Goal: Transaction & Acquisition: Book appointment/travel/reservation

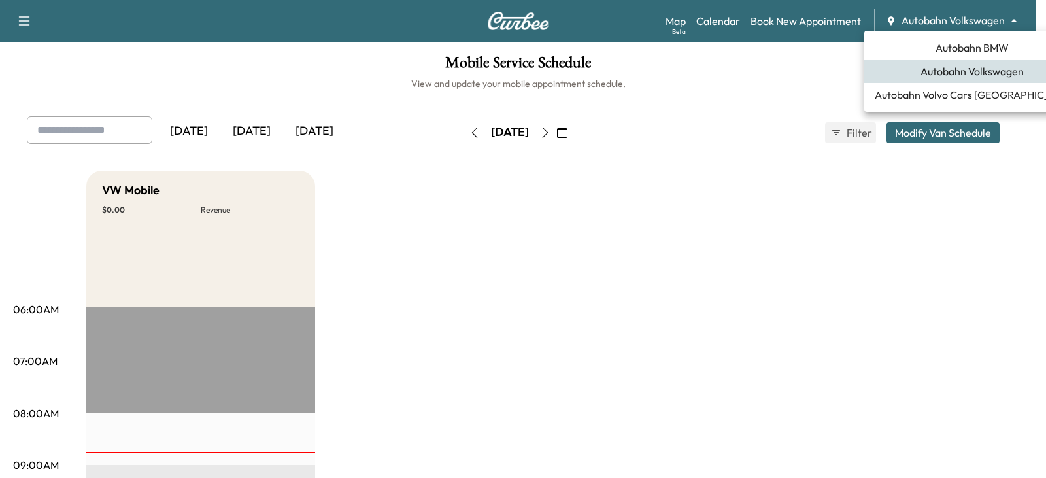
click at [1012, 19] on body "Support Log Out Map Beta Calendar Book New Appointment Autobahn Volkswagen ****…" at bounding box center [523, 239] width 1046 height 478
click at [940, 46] on span "Autobahn BMW" at bounding box center [971, 48] width 73 height 16
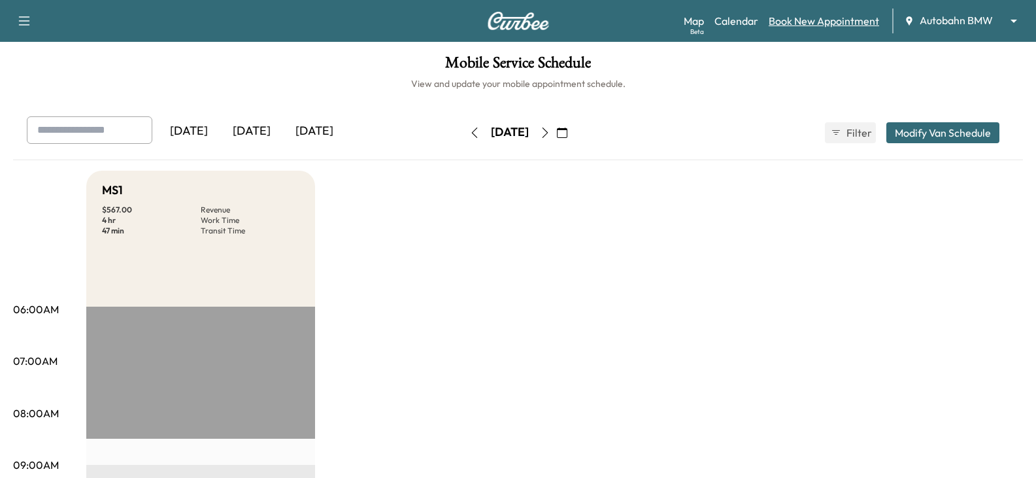
click at [794, 21] on link "Book New Appointment" at bounding box center [824, 21] width 110 height 16
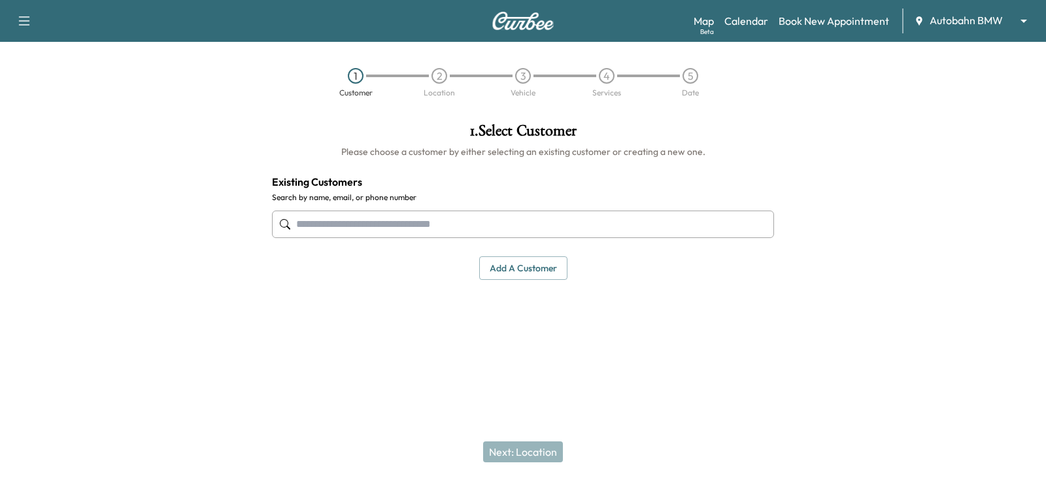
click at [348, 227] on input "text" at bounding box center [523, 223] width 502 height 27
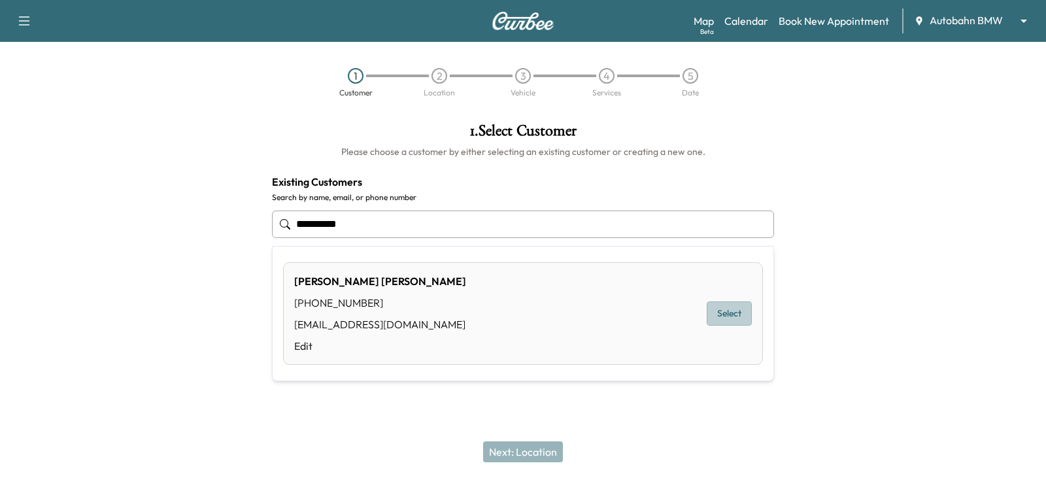
click at [725, 317] on button "Select" at bounding box center [729, 313] width 45 height 24
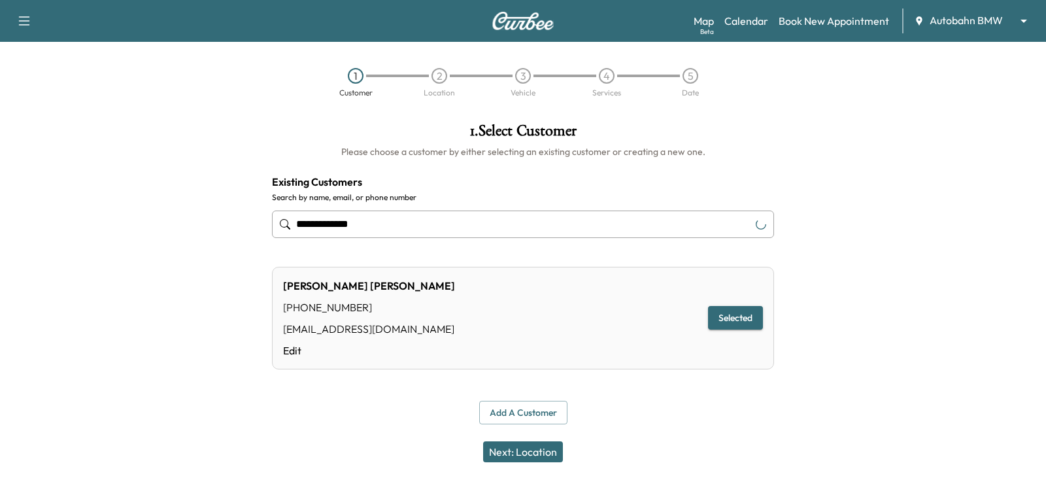
type input "**********"
click at [518, 453] on button "Next: Location" at bounding box center [523, 451] width 80 height 21
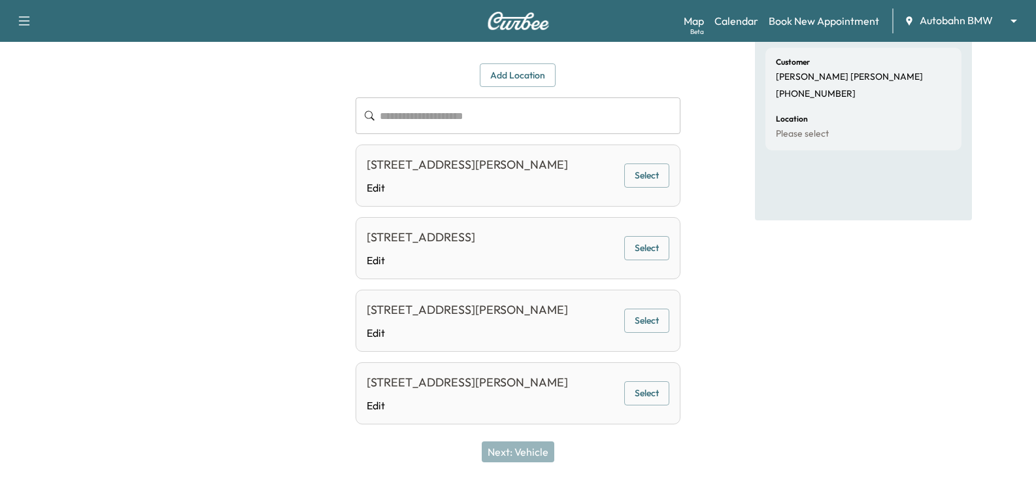
scroll to position [99, 0]
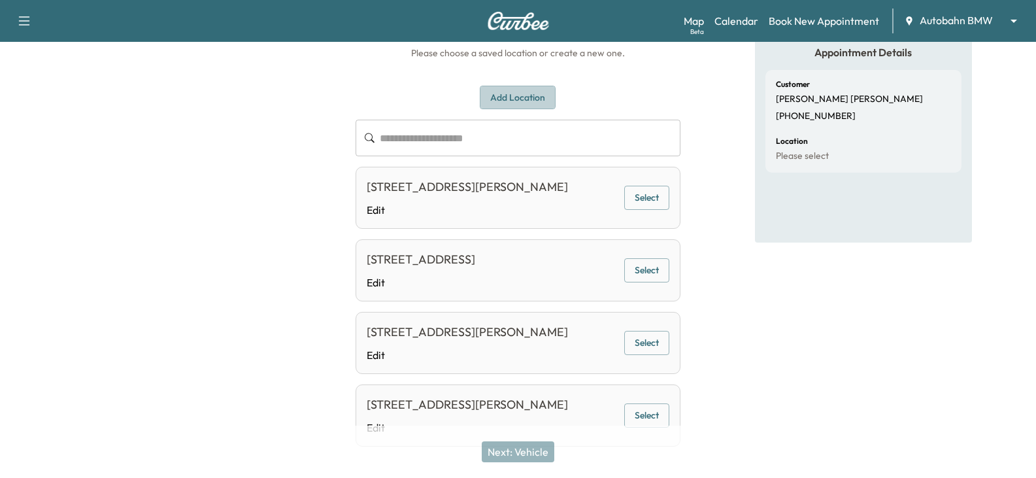
click at [502, 101] on button "Add Location" at bounding box center [518, 98] width 76 height 24
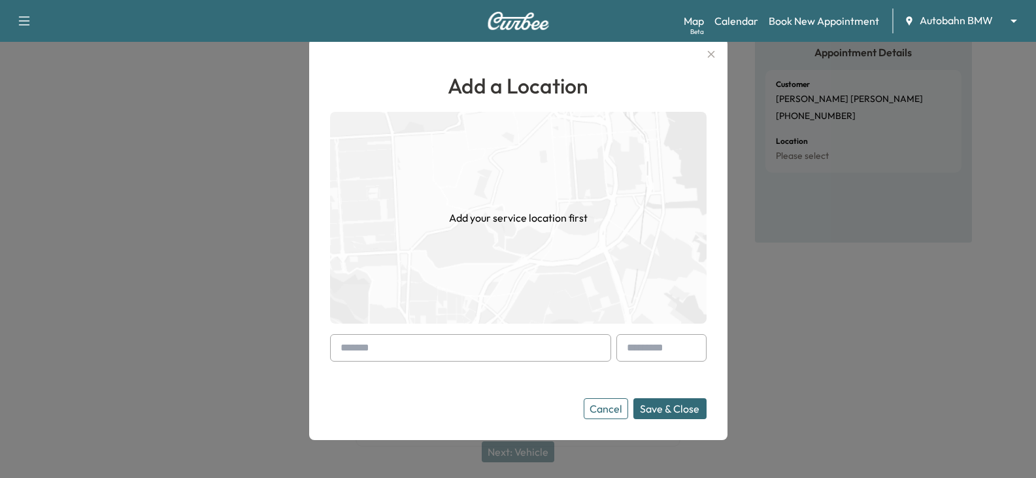
click at [390, 348] on input "text" at bounding box center [470, 347] width 281 height 27
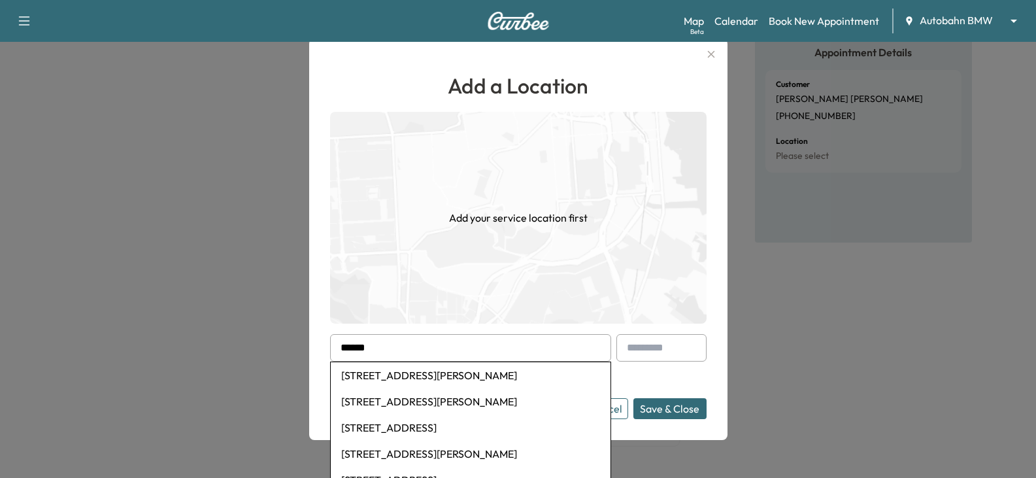
click at [440, 373] on li "[STREET_ADDRESS][PERSON_NAME]" at bounding box center [471, 375] width 280 height 26
type input "**********"
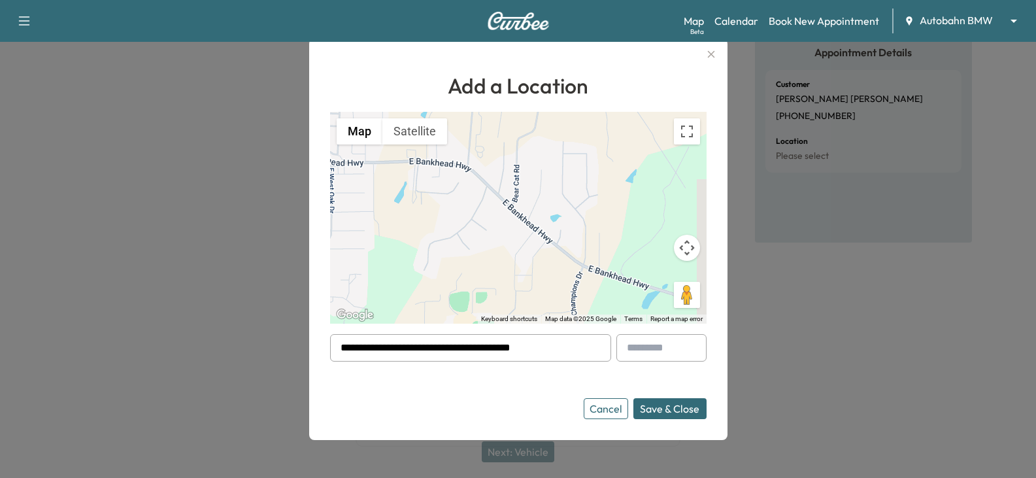
click at [637, 352] on div at bounding box center [630, 348] width 16 height 16
click at [647, 346] on input "text" at bounding box center [661, 347] width 90 height 27
click at [671, 411] on button "Save & Close" at bounding box center [669, 408] width 73 height 21
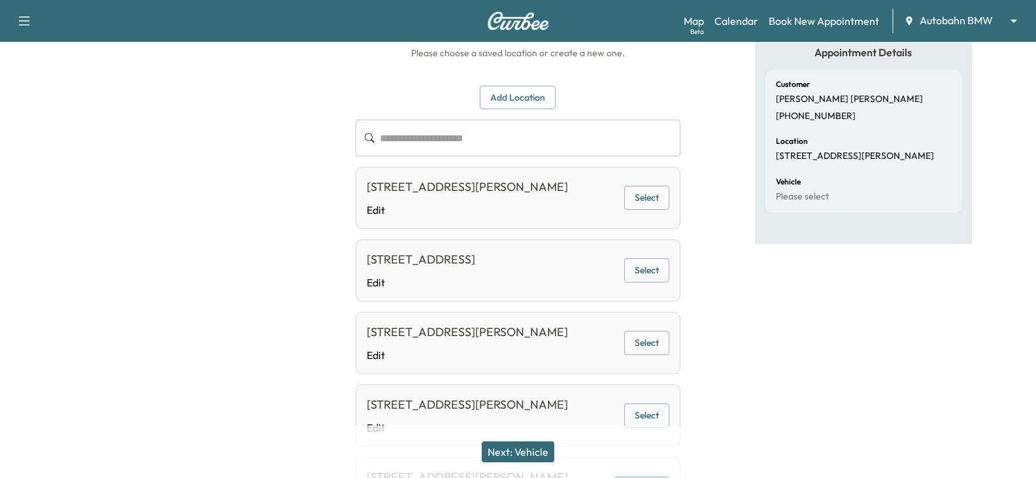
click at [509, 452] on button "Next: Vehicle" at bounding box center [518, 451] width 73 height 21
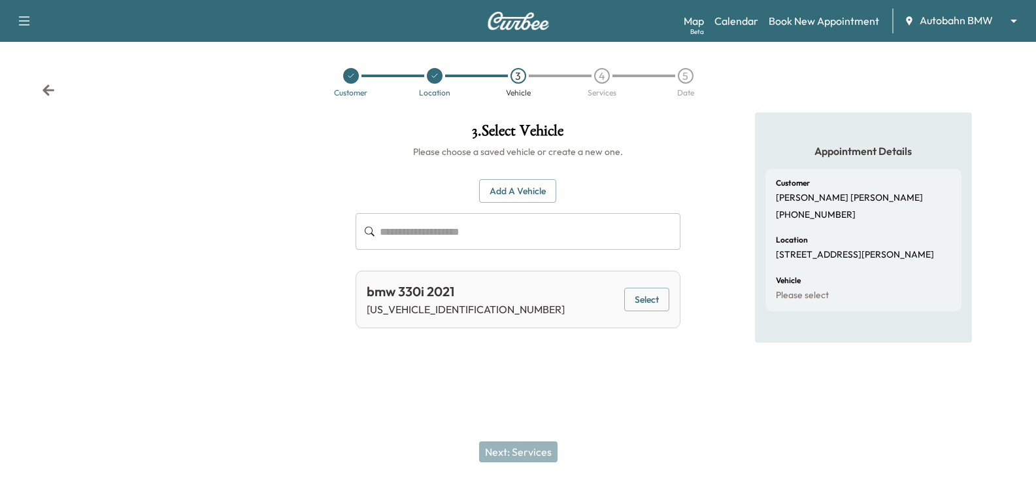
scroll to position [0, 0]
click at [655, 297] on button "Select" at bounding box center [653, 300] width 45 height 24
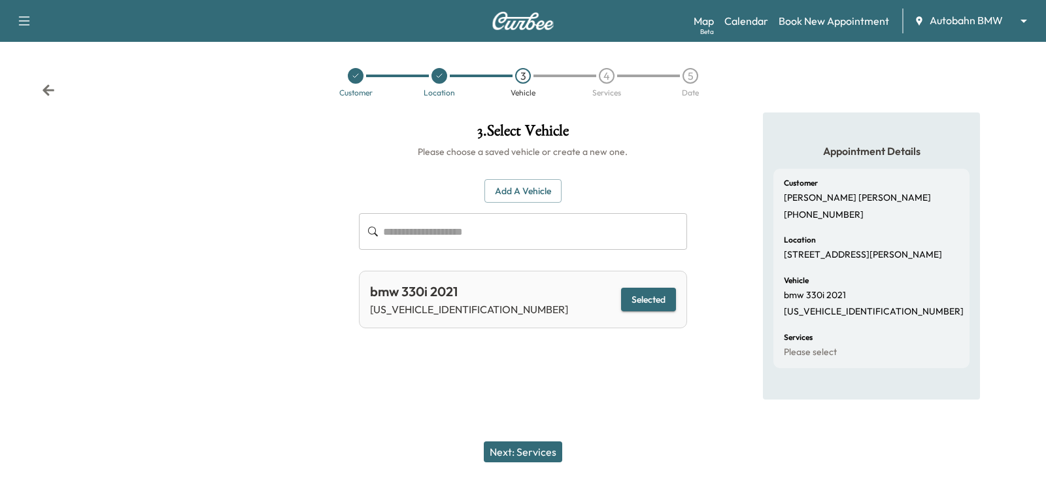
click at [513, 452] on button "Next: Services" at bounding box center [523, 451] width 78 height 21
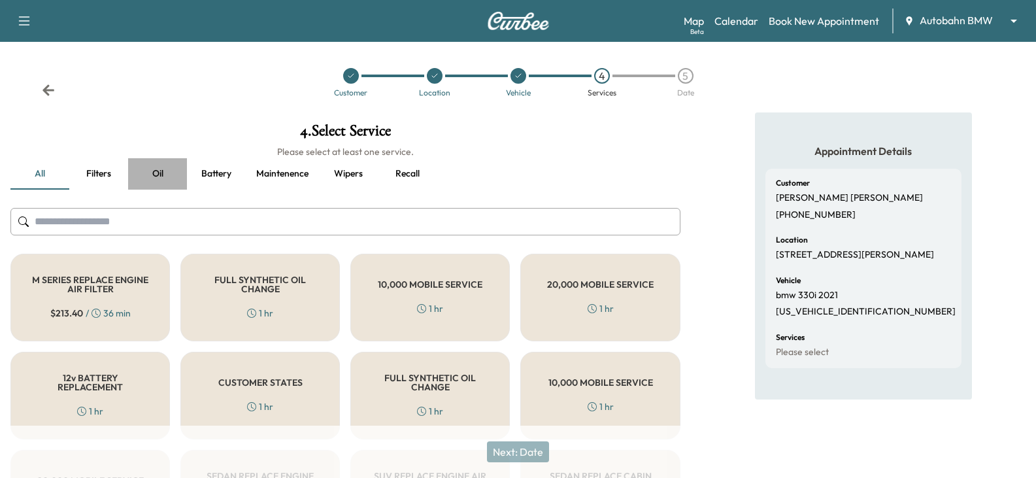
click at [160, 175] on button "Oil" at bounding box center [157, 173] width 59 height 31
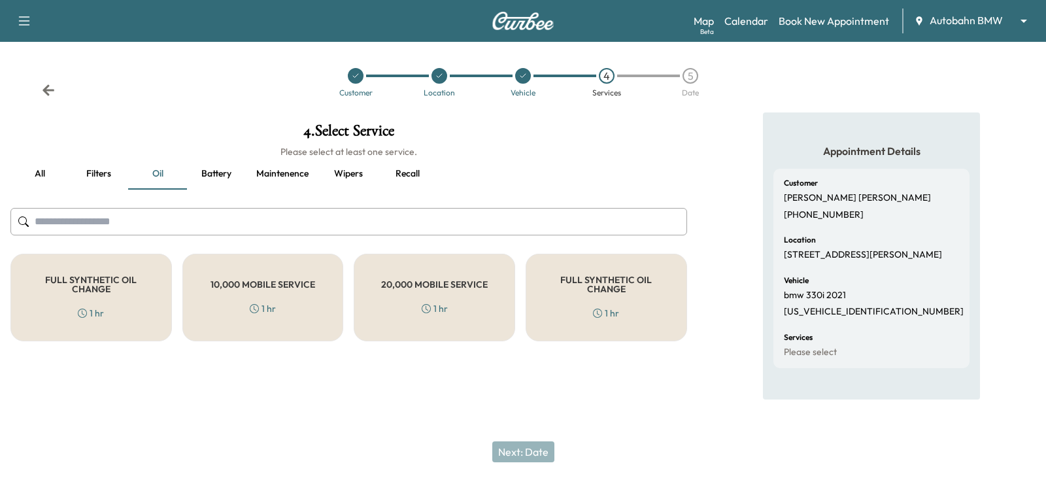
click at [73, 302] on div "FULL SYNTHETIC OIL CHANGE 1 hr" at bounding box center [90, 298] width 161 height 88
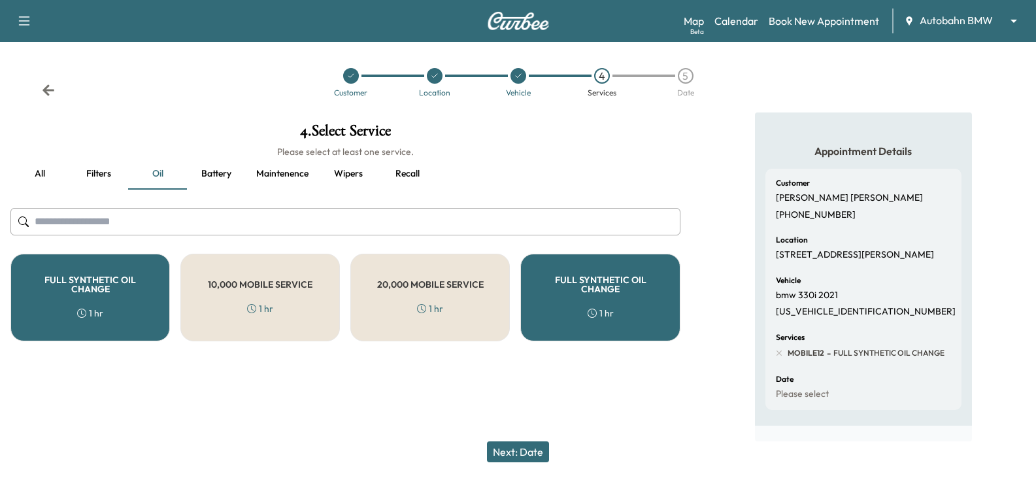
click at [510, 449] on button "Next: Date" at bounding box center [518, 451] width 62 height 21
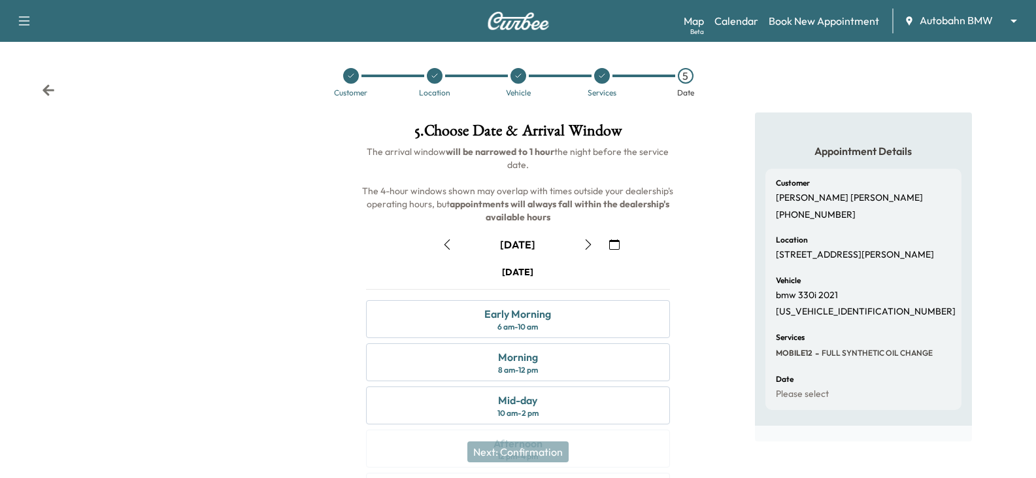
click at [587, 243] on icon "button" at bounding box center [588, 244] width 10 height 10
click at [587, 244] on icon "button" at bounding box center [588, 244] width 10 height 10
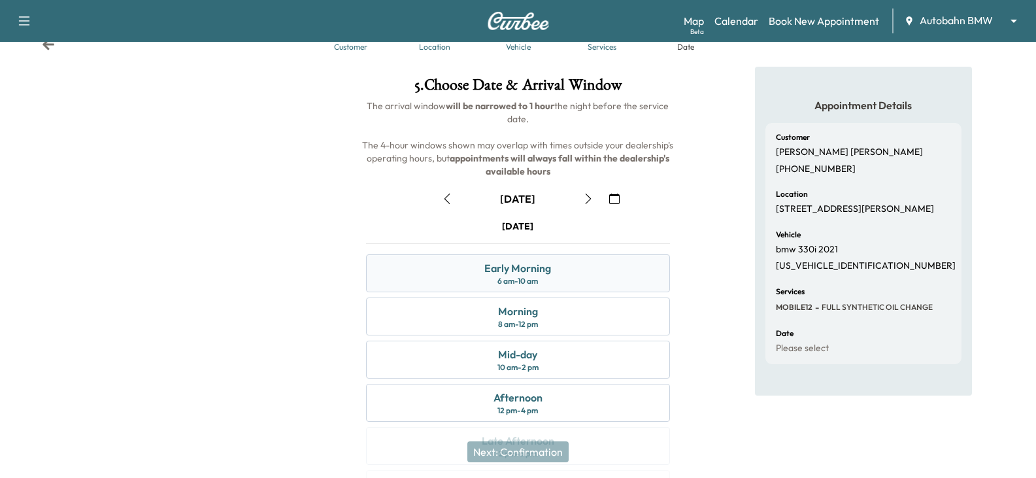
scroll to position [65, 0]
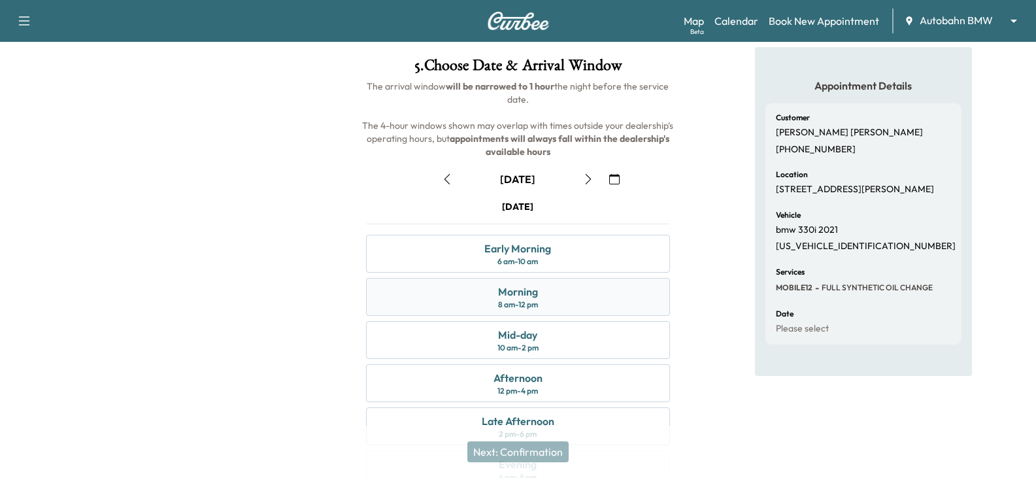
click at [511, 296] on div "Morning" at bounding box center [518, 292] width 40 height 16
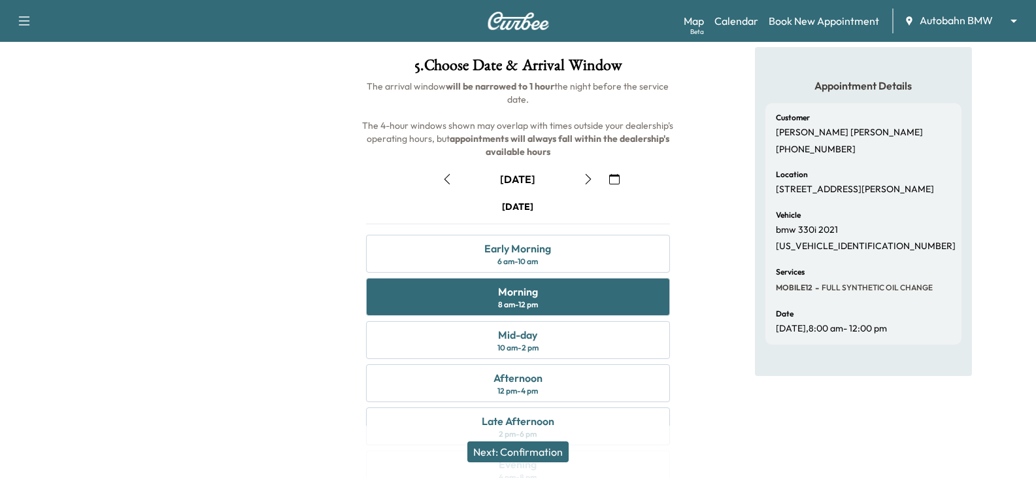
click at [516, 450] on button "Next: Confirmation" at bounding box center [517, 451] width 101 height 21
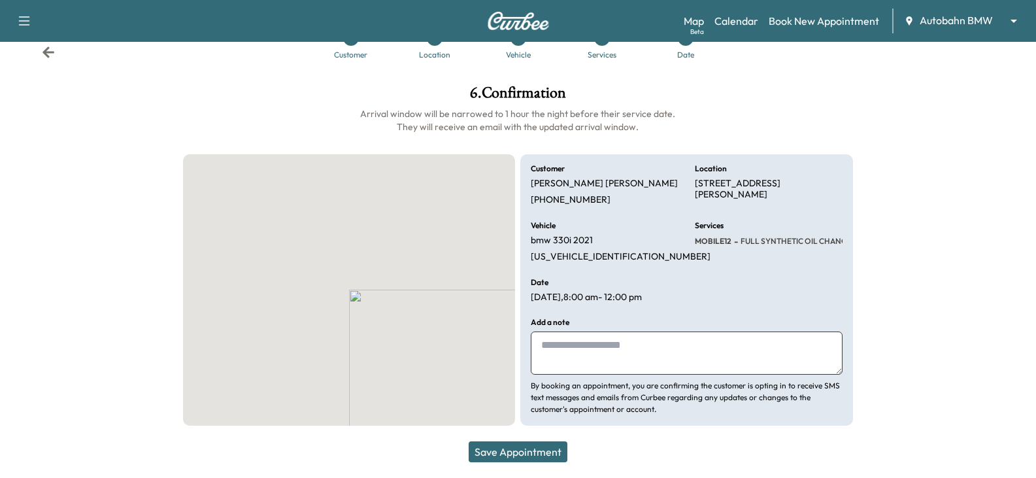
scroll to position [38, 0]
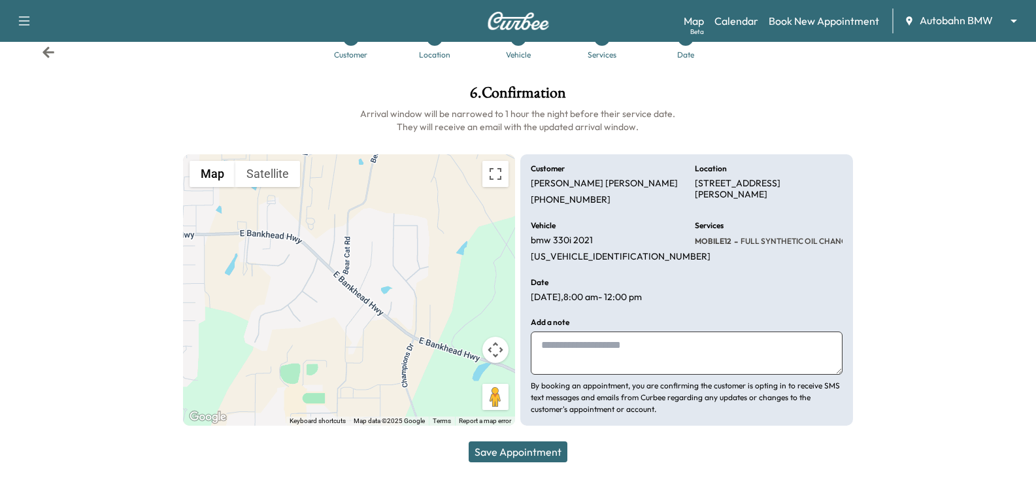
click at [560, 344] on textarea at bounding box center [686, 352] width 311 height 43
click at [568, 348] on textarea at bounding box center [686, 352] width 311 height 43
type textarea "**********"
click at [505, 449] on button "Save Appointment" at bounding box center [518, 451] width 99 height 21
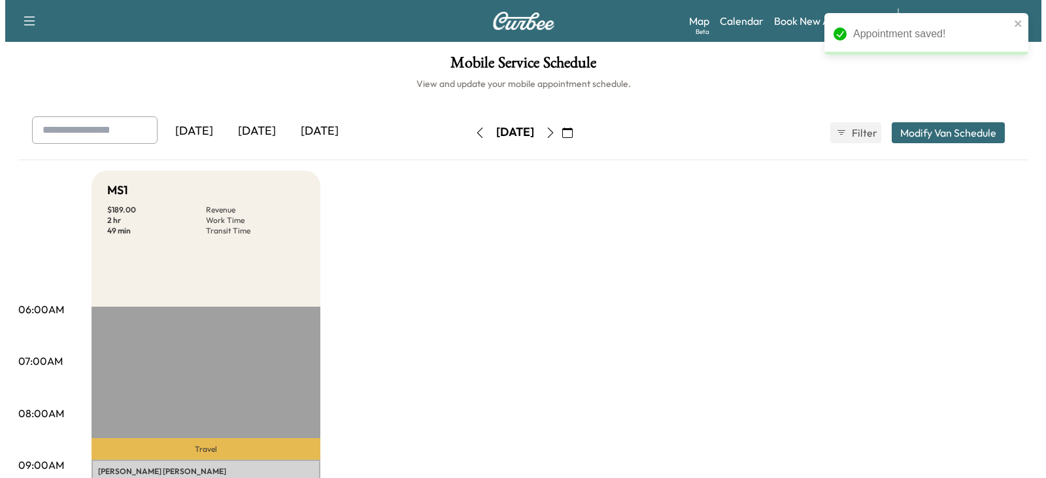
scroll to position [65, 0]
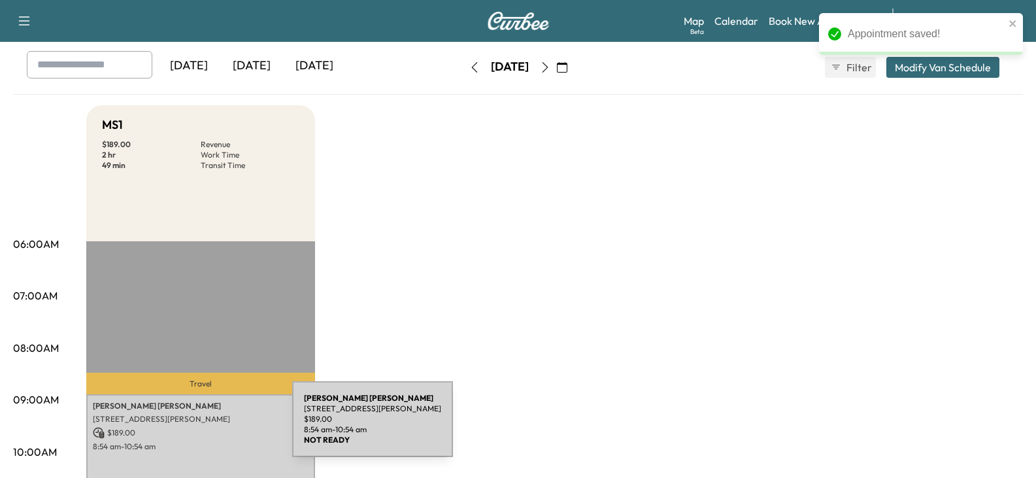
click at [194, 427] on p "$ 189.00" at bounding box center [201, 433] width 216 height 12
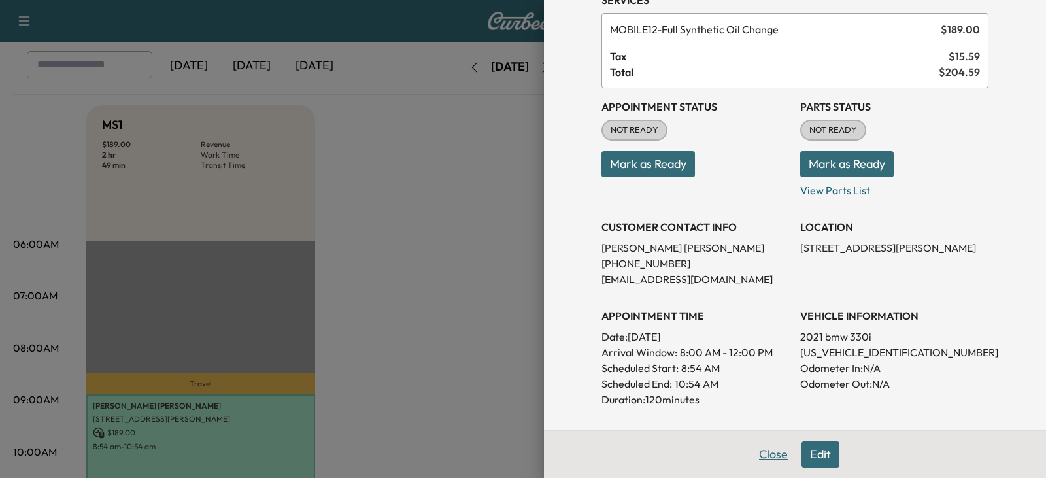
click at [762, 452] on button "Close" at bounding box center [773, 454] width 46 height 26
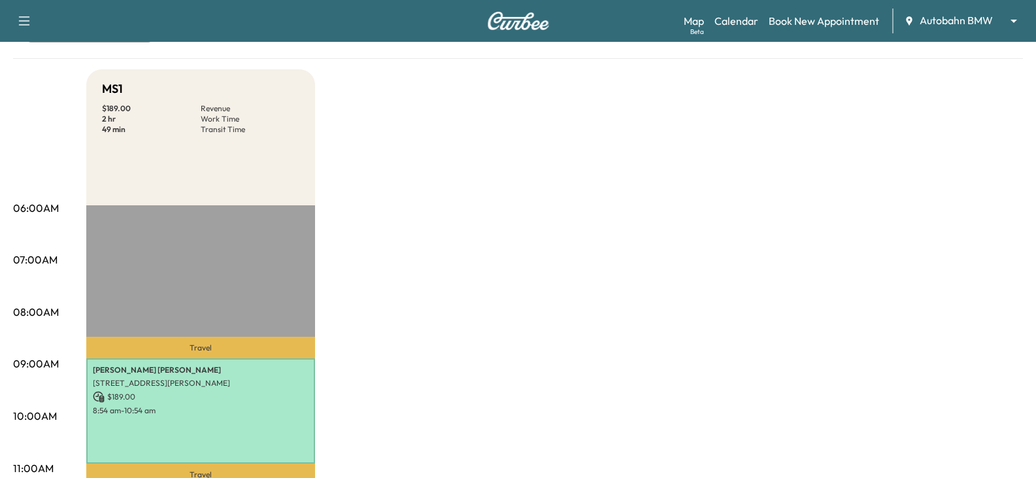
scroll to position [131, 0]
